Goal: Find contact information: Find contact information

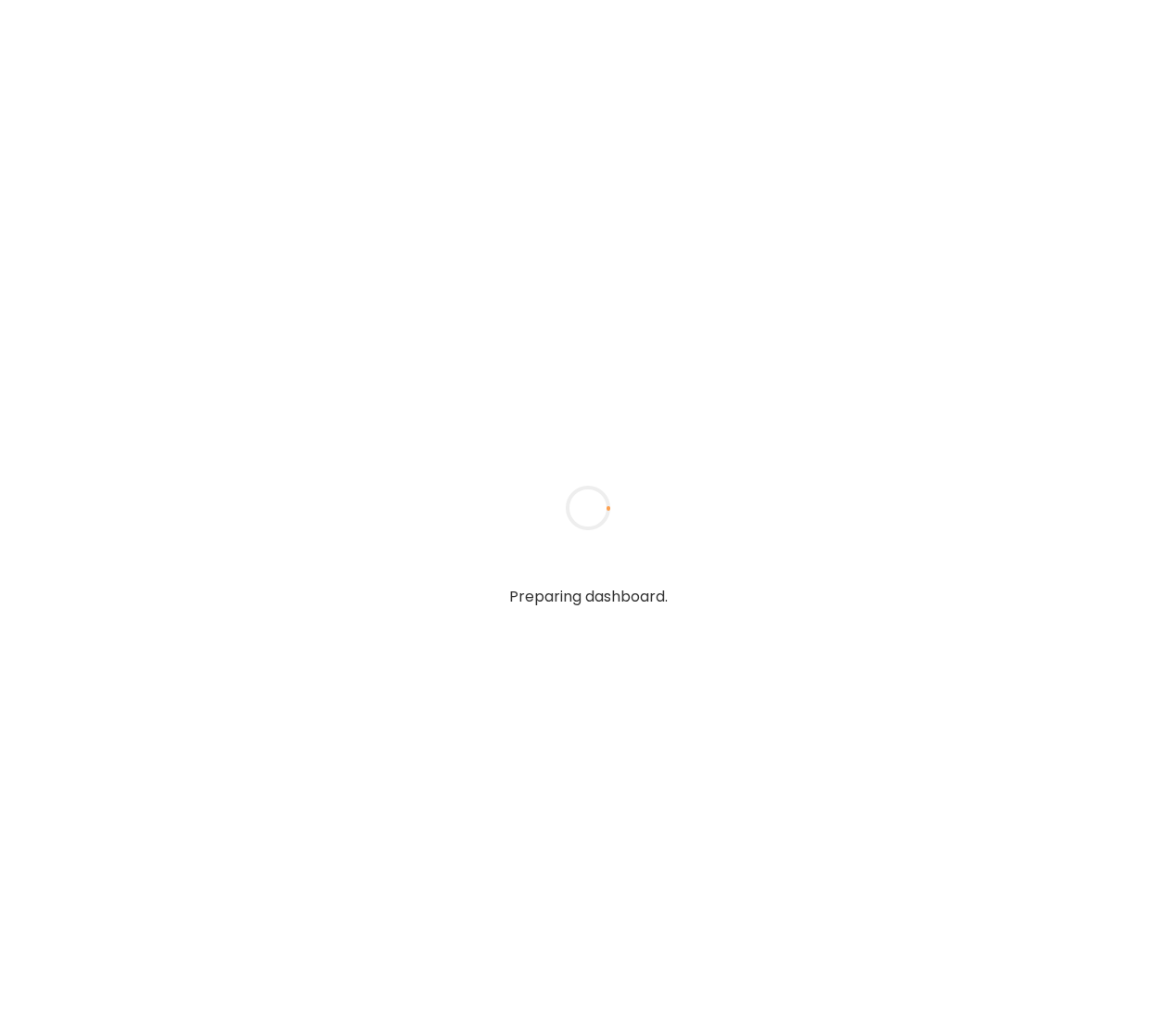
type textarea "**********"
type input "**********"
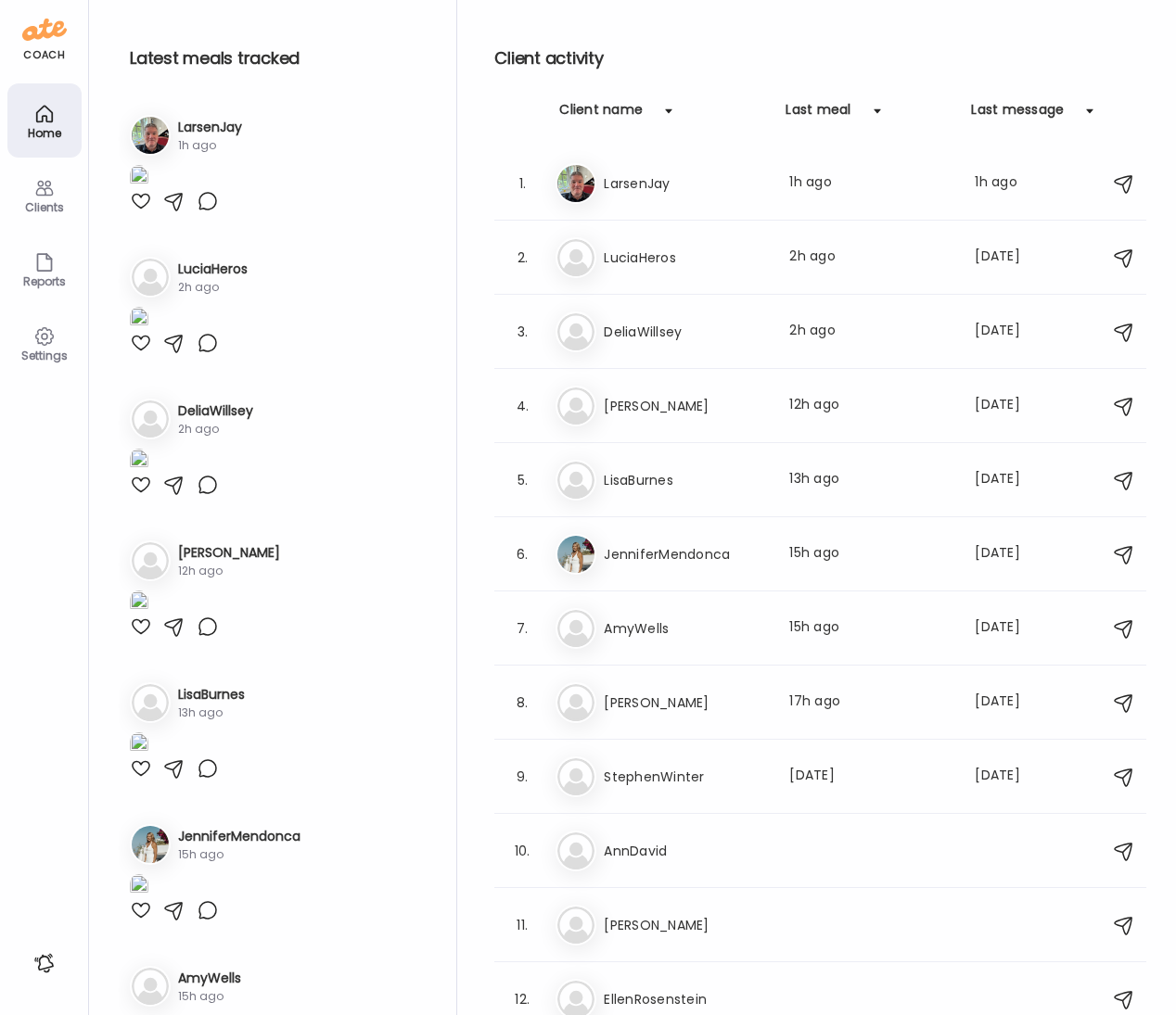
type input "**********"
click at [41, 188] on icon at bounding box center [44, 189] width 17 height 15
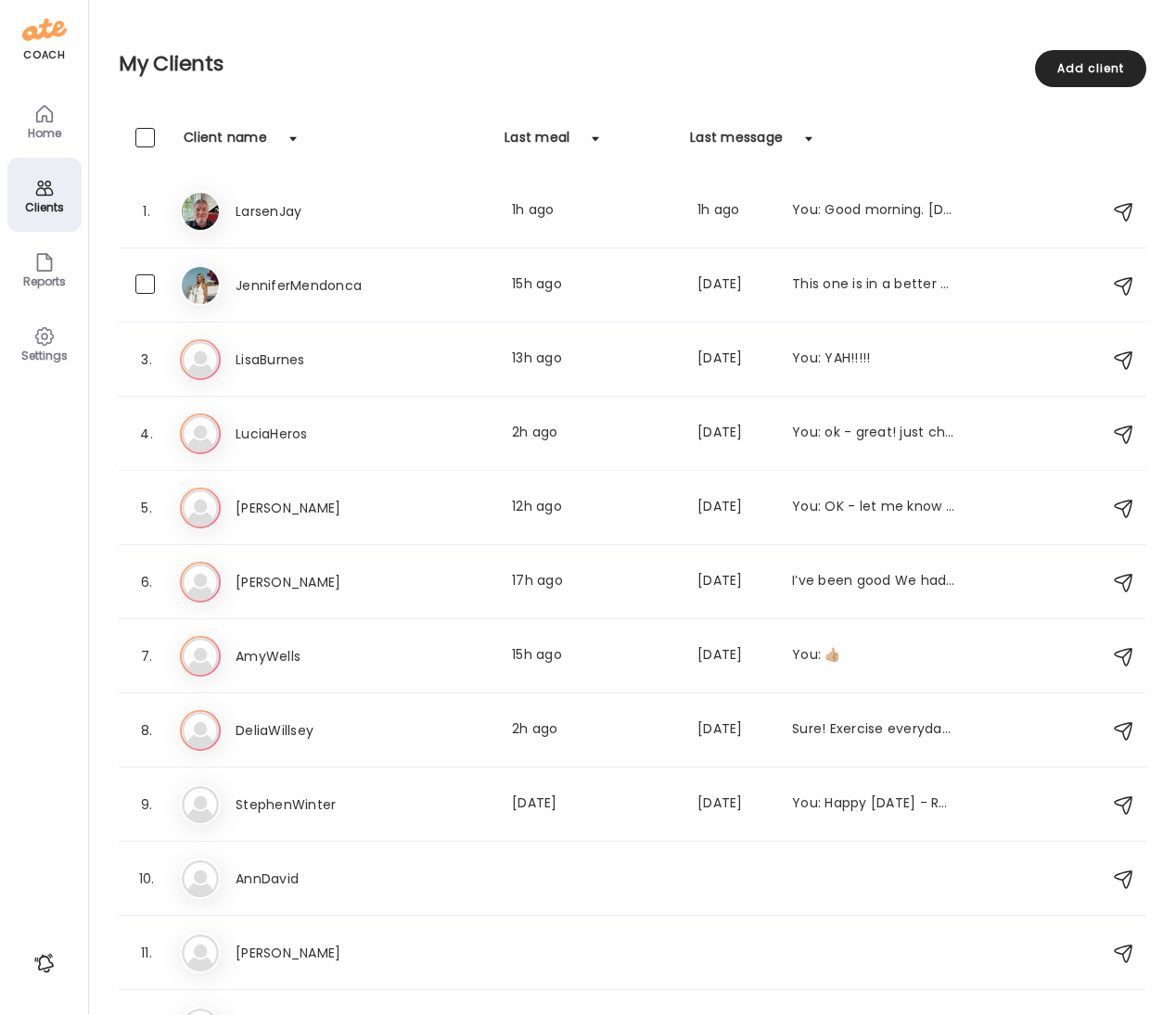
click at [323, 286] on h3 "JenniferMendonca" at bounding box center [317, 285] width 163 height 22
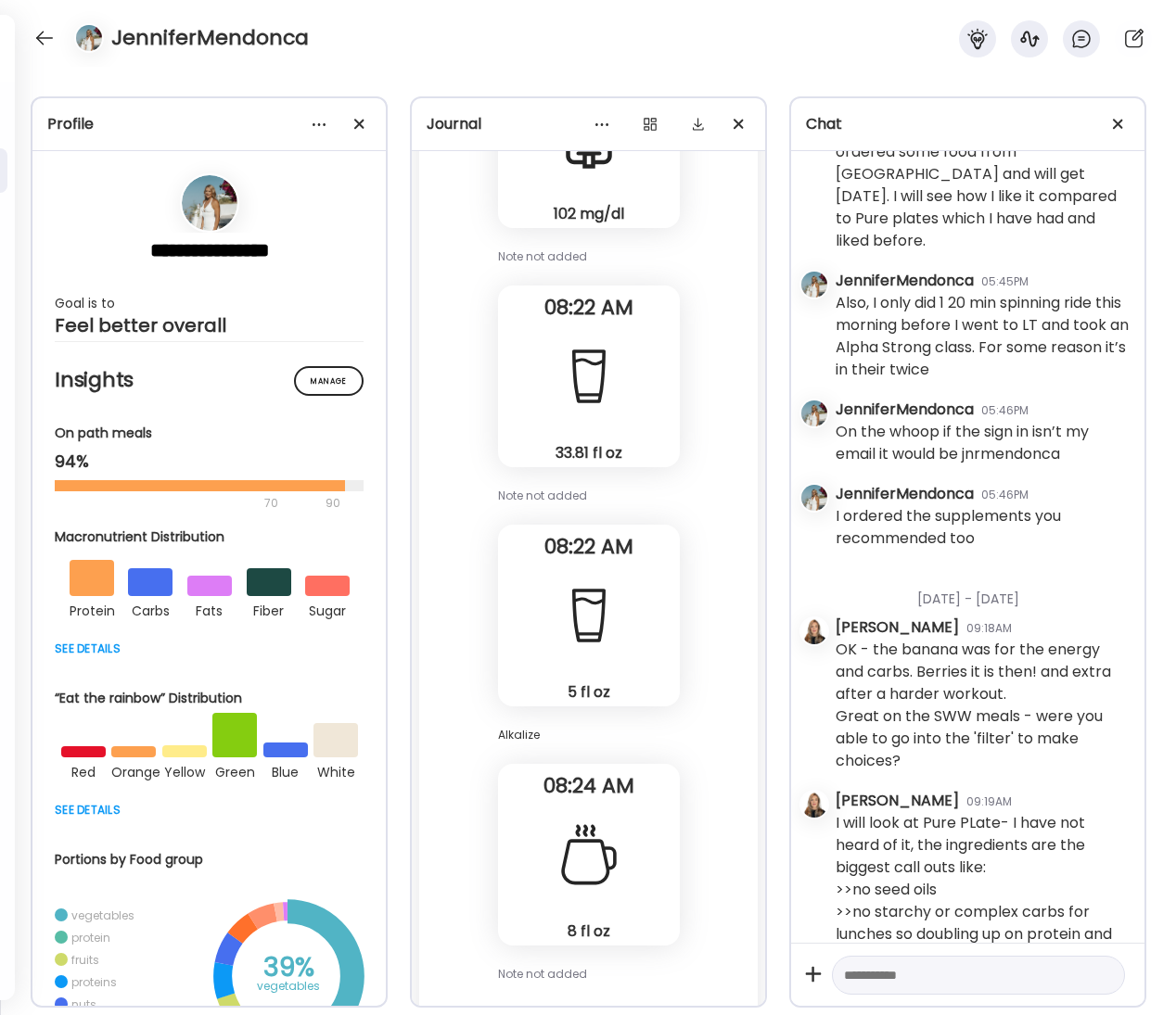
scroll to position [3735, 0]
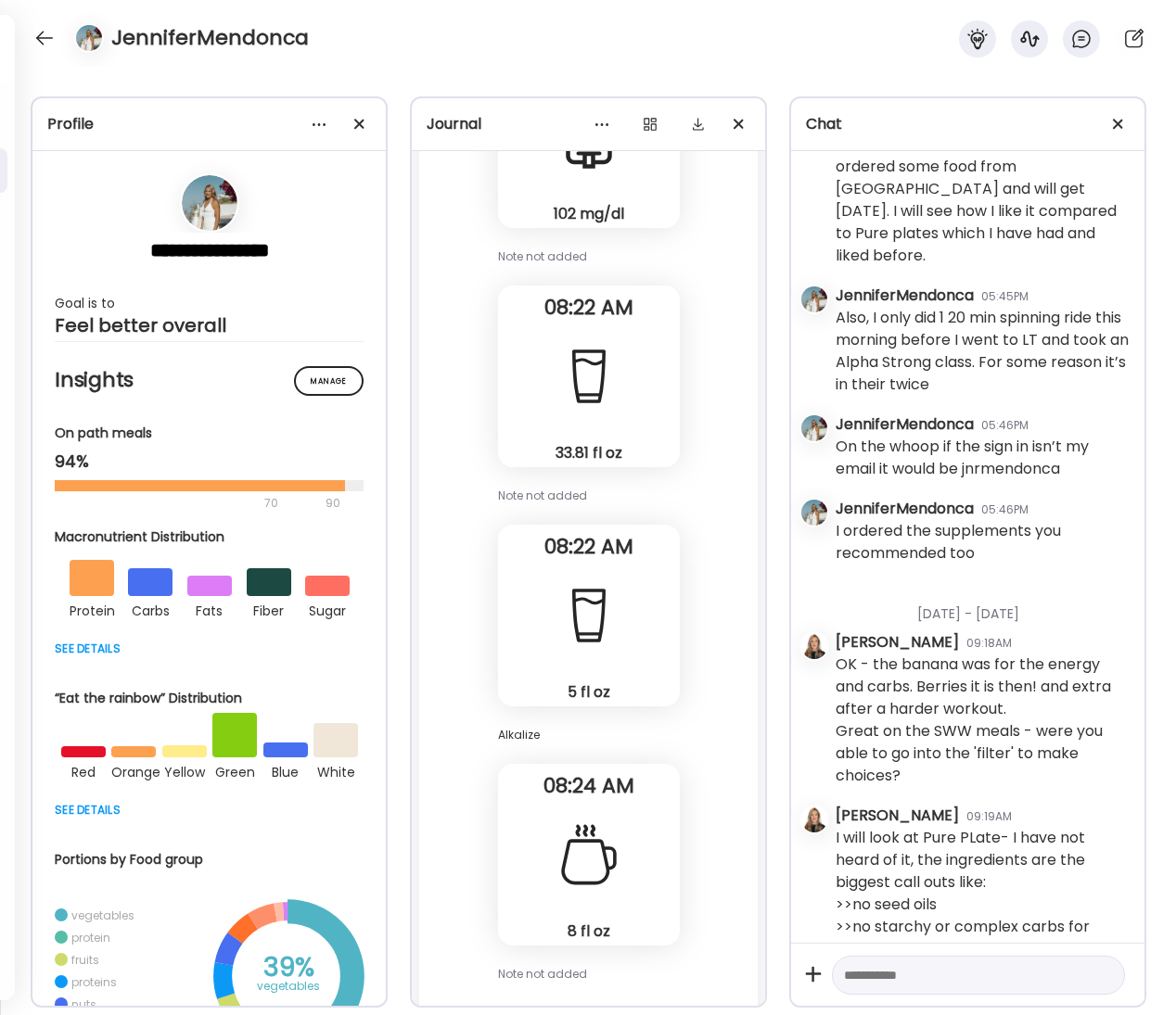
drag, startPoint x: 1034, startPoint y: 473, endPoint x: 928, endPoint y: 475, distance: 106.0
drag, startPoint x: 1087, startPoint y: 489, endPoint x: 1087, endPoint y: 464, distance: 25.0
drag, startPoint x: 1089, startPoint y: 452, endPoint x: 883, endPoint y: 453, distance: 206.0
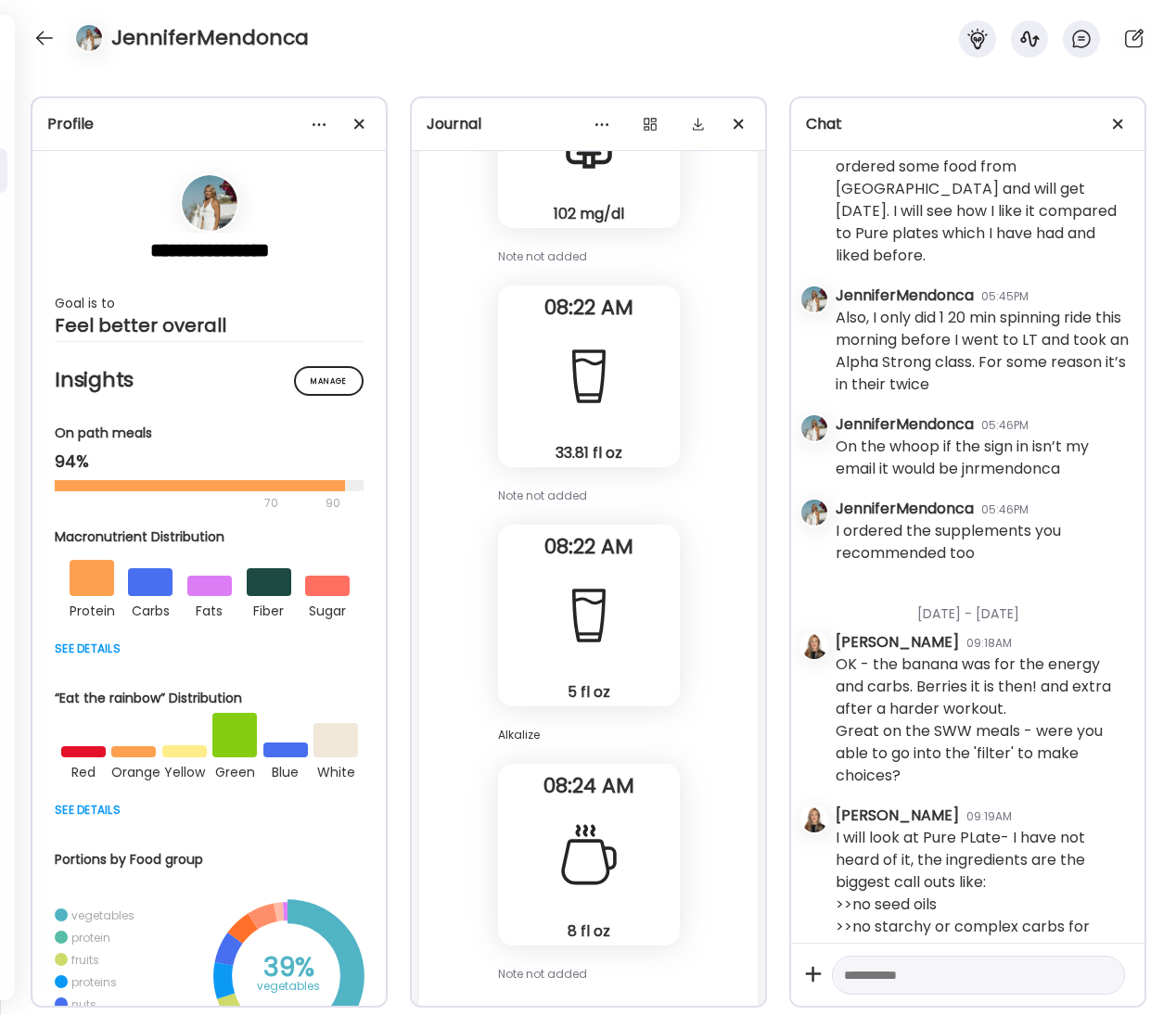
copy link "[EMAIL_ADDRESS][DOMAIN_NAME]"
drag, startPoint x: 1023, startPoint y: 468, endPoint x: 928, endPoint y: 477, distance: 95.4
copy div "Brazil2025?!"
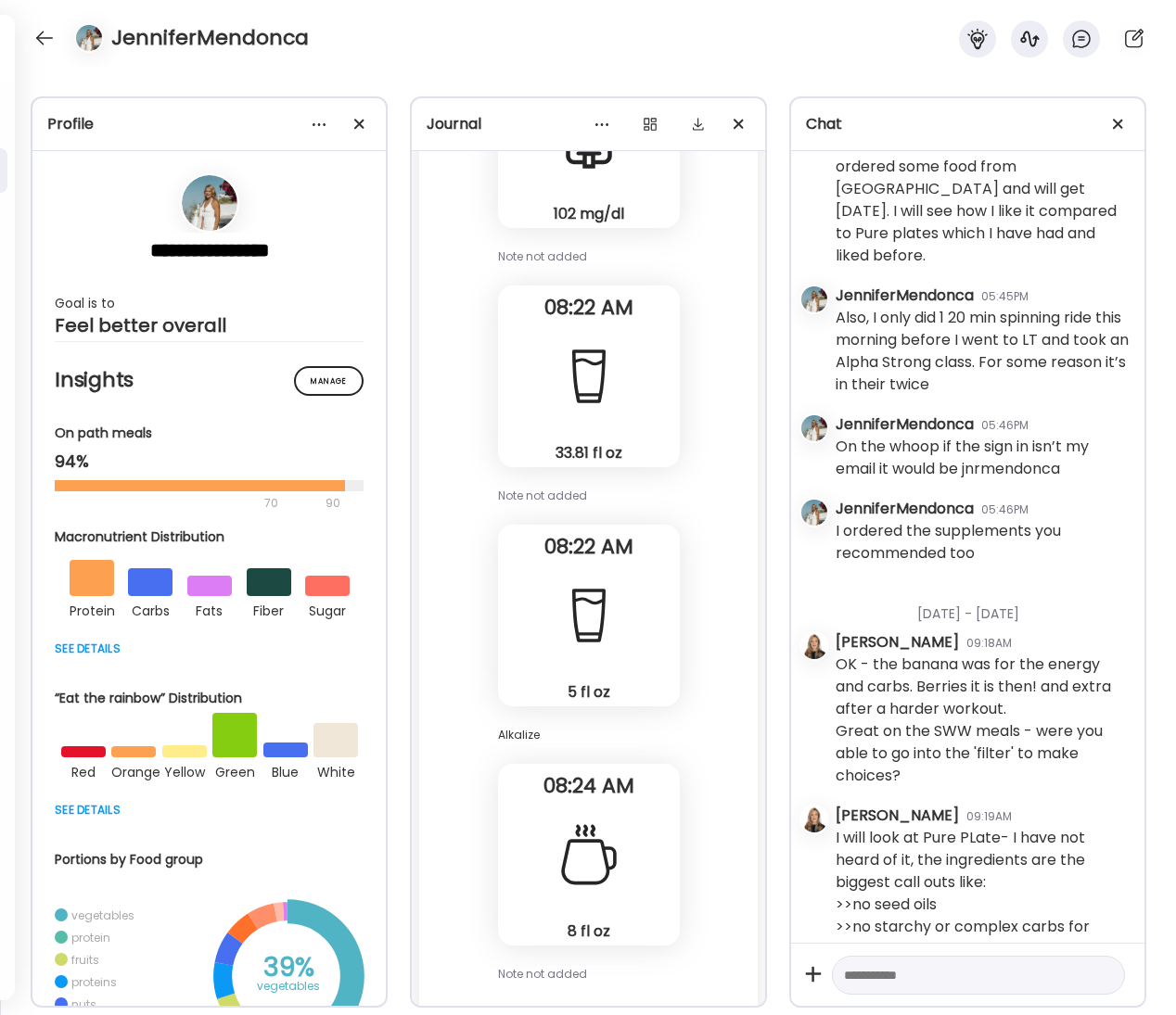
drag, startPoint x: 1081, startPoint y: 449, endPoint x: 917, endPoint y: 453, distance: 164.0
drag, startPoint x: 1099, startPoint y: 460, endPoint x: 1075, endPoint y: 459, distance: 24.0
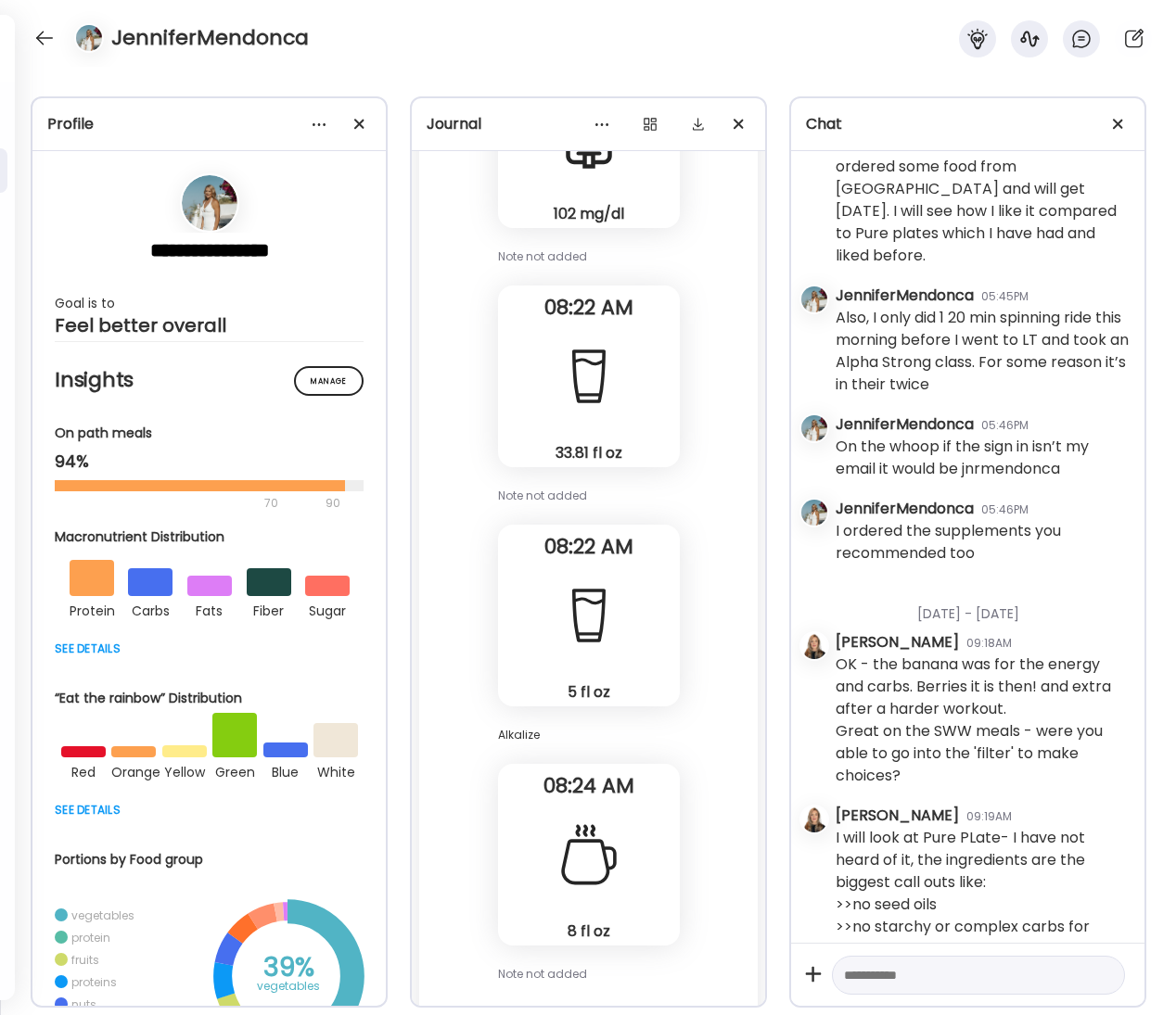
drag, startPoint x: 1085, startPoint y: 452, endPoint x: 878, endPoint y: 455, distance: 207.0
copy link "[EMAIL_ADDRESS][DOMAIN_NAME]"
